Goal: Navigation & Orientation: Find specific page/section

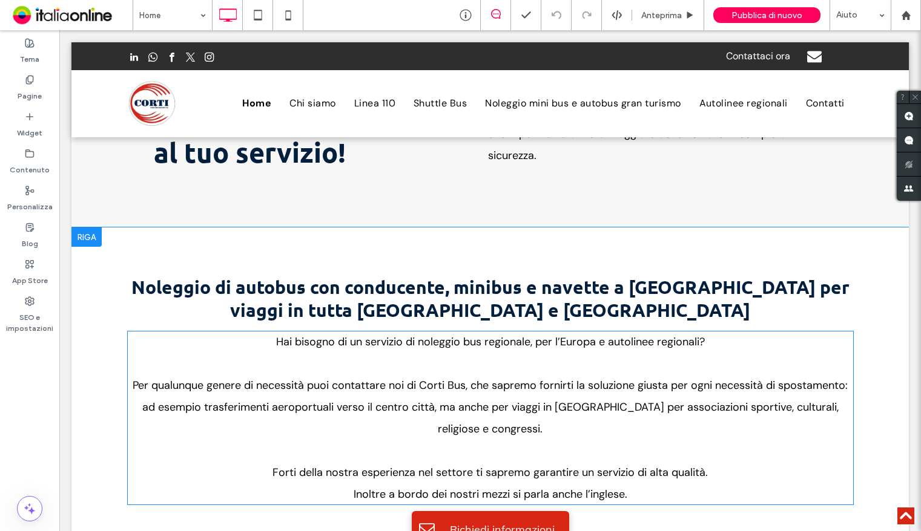
scroll to position [908, 0]
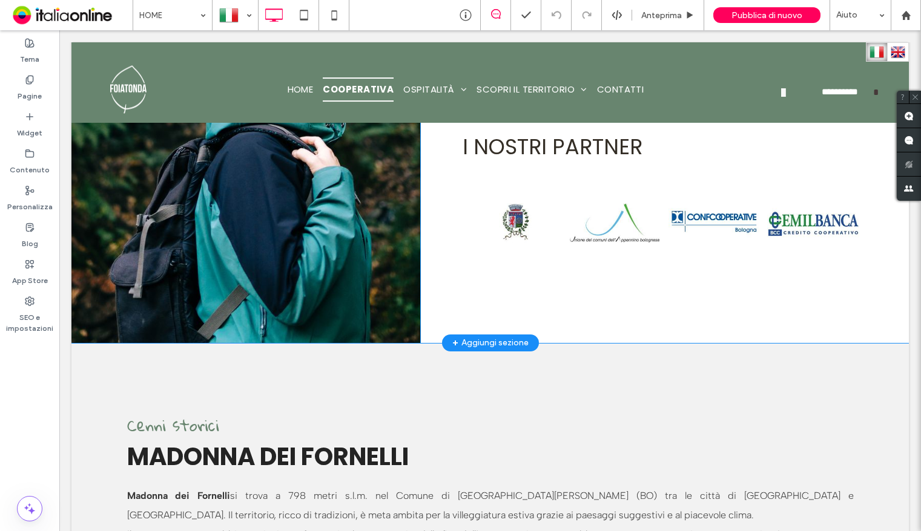
scroll to position [1634, 0]
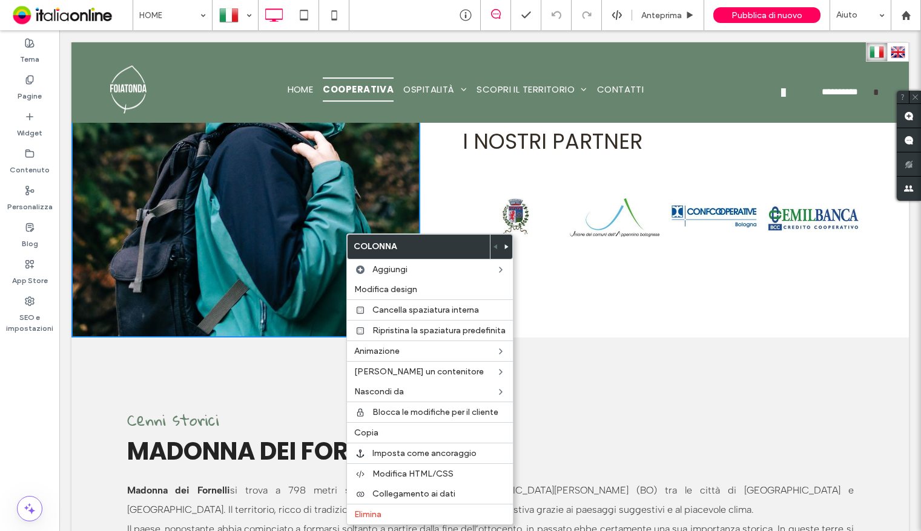
click at [301, 338] on div "Cenni storici MADONNA DEI FORNELLI Madonna dei Fornelli si trova a 798 metri s.…" at bounding box center [489, 541] width 837 height 407
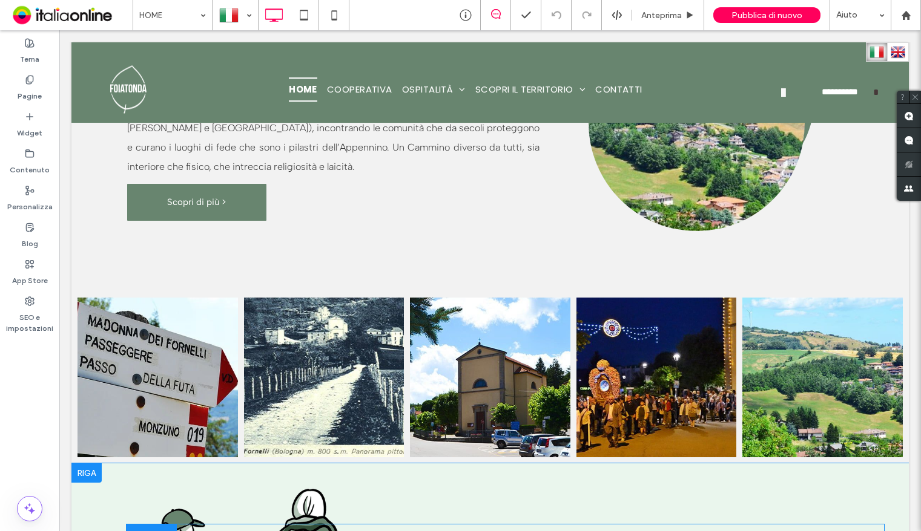
scroll to position [2785, 0]
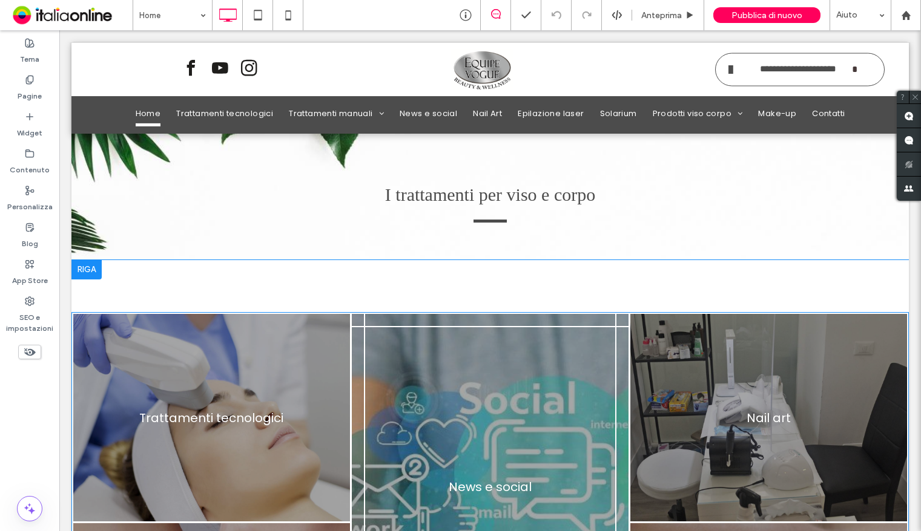
scroll to position [969, 0]
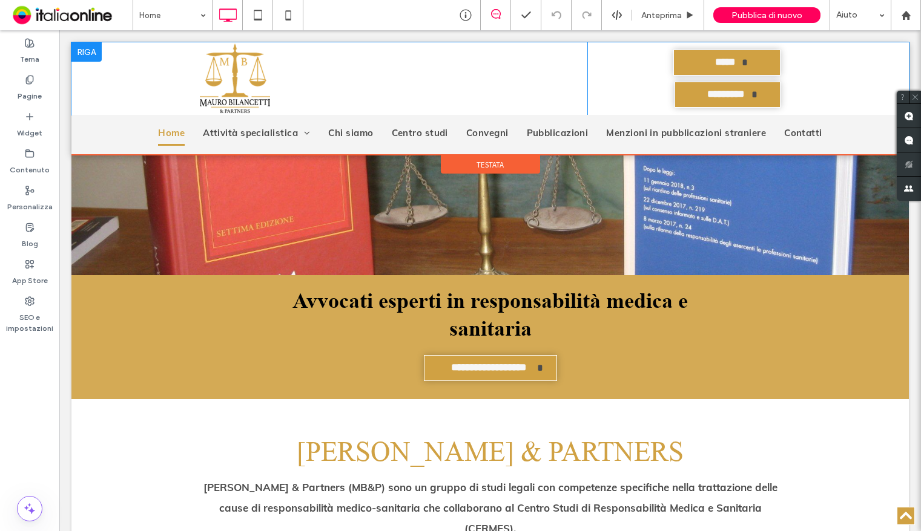
scroll to position [424, 0]
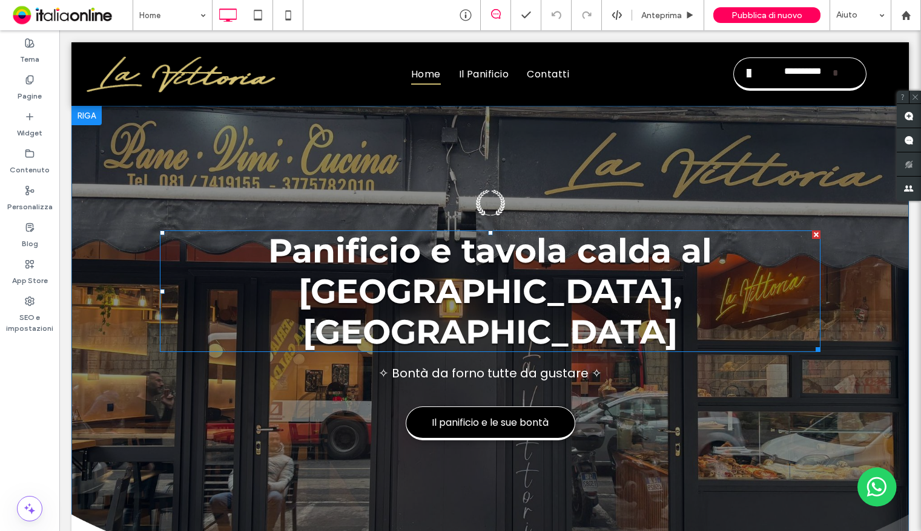
drag, startPoint x: 637, startPoint y: 252, endPoint x: 650, endPoint y: 252, distance: 12.7
click at [637, 252] on span "Panificio e tavola calda al Bosco di Capodimonte, Napoli" at bounding box center [490, 292] width 444 height 122
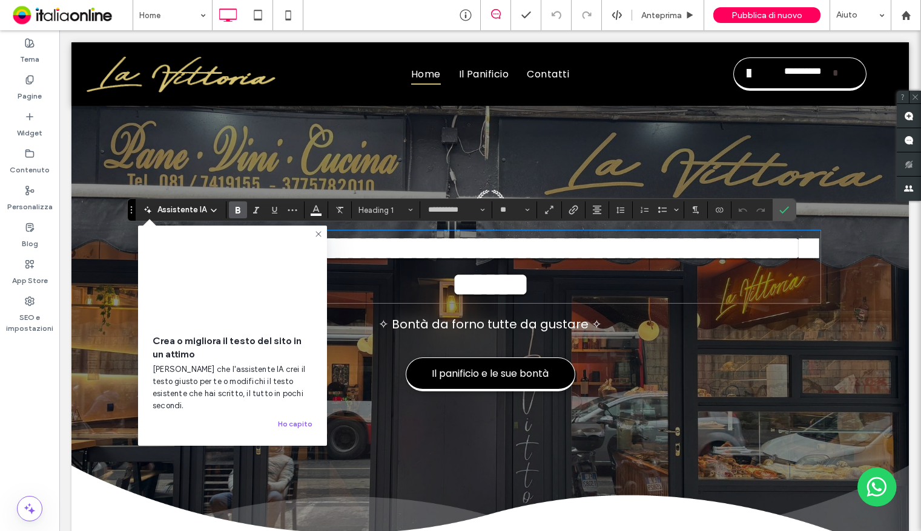
click at [636, 258] on span "**********" at bounding box center [496, 267] width 637 height 70
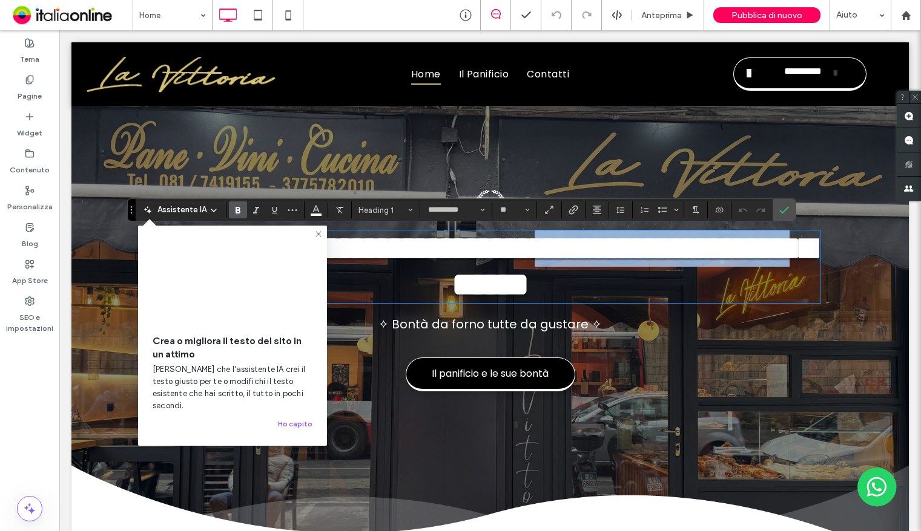
drag, startPoint x: 637, startPoint y: 256, endPoint x: 534, endPoint y: 288, distance: 108.4
click at [534, 288] on span "**********" at bounding box center [496, 267] width 637 height 70
click at [536, 301] on span "**********" at bounding box center [496, 267] width 637 height 70
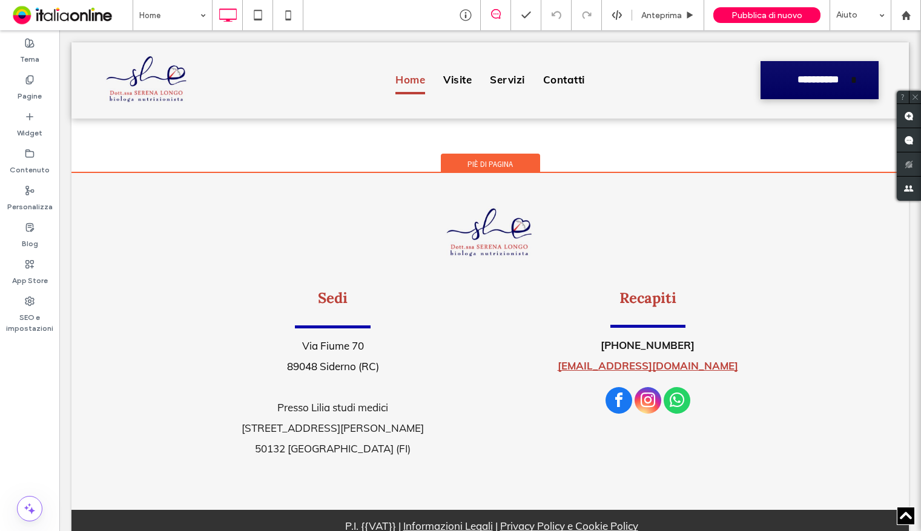
scroll to position [3806, 0]
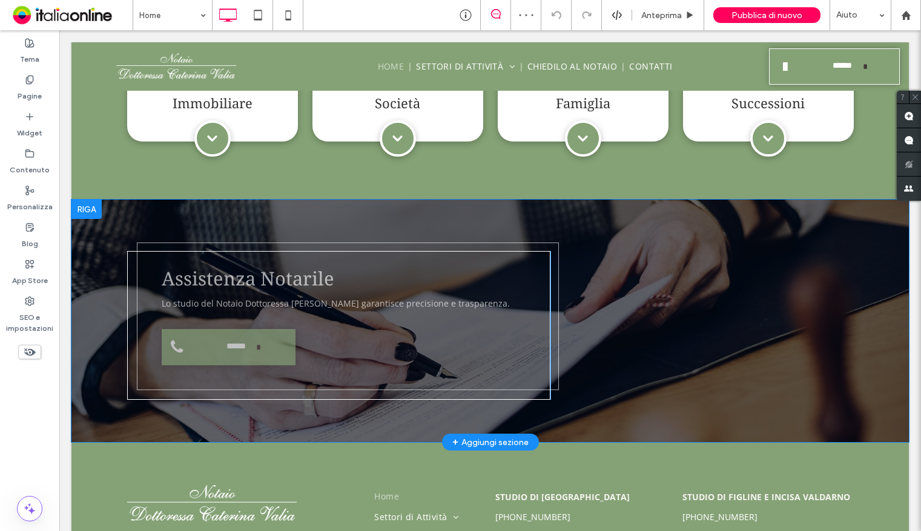
scroll to position [1203, 0]
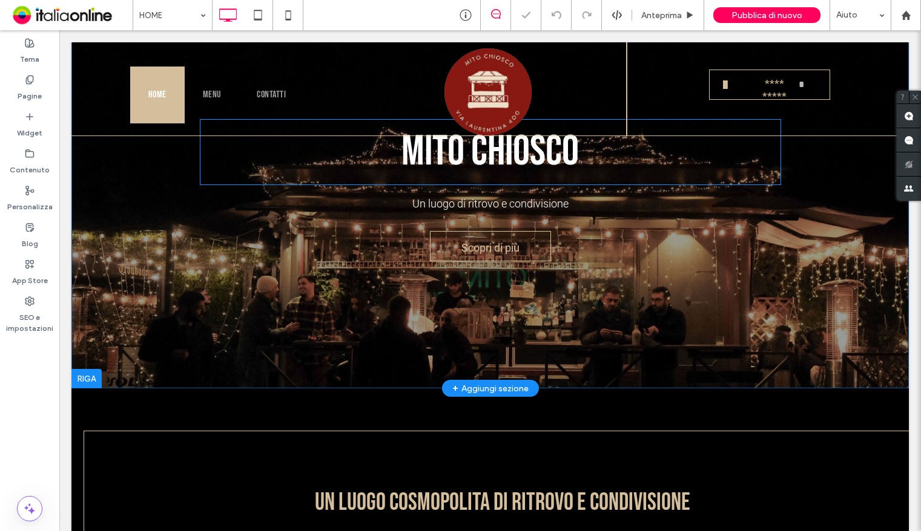
scroll to position [121, 0]
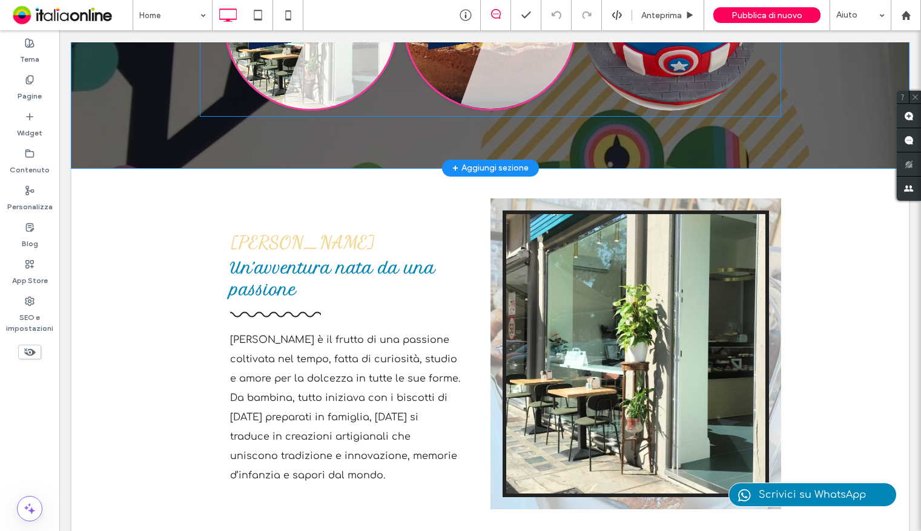
scroll to position [776, 0]
